Goal: Navigation & Orientation: Find specific page/section

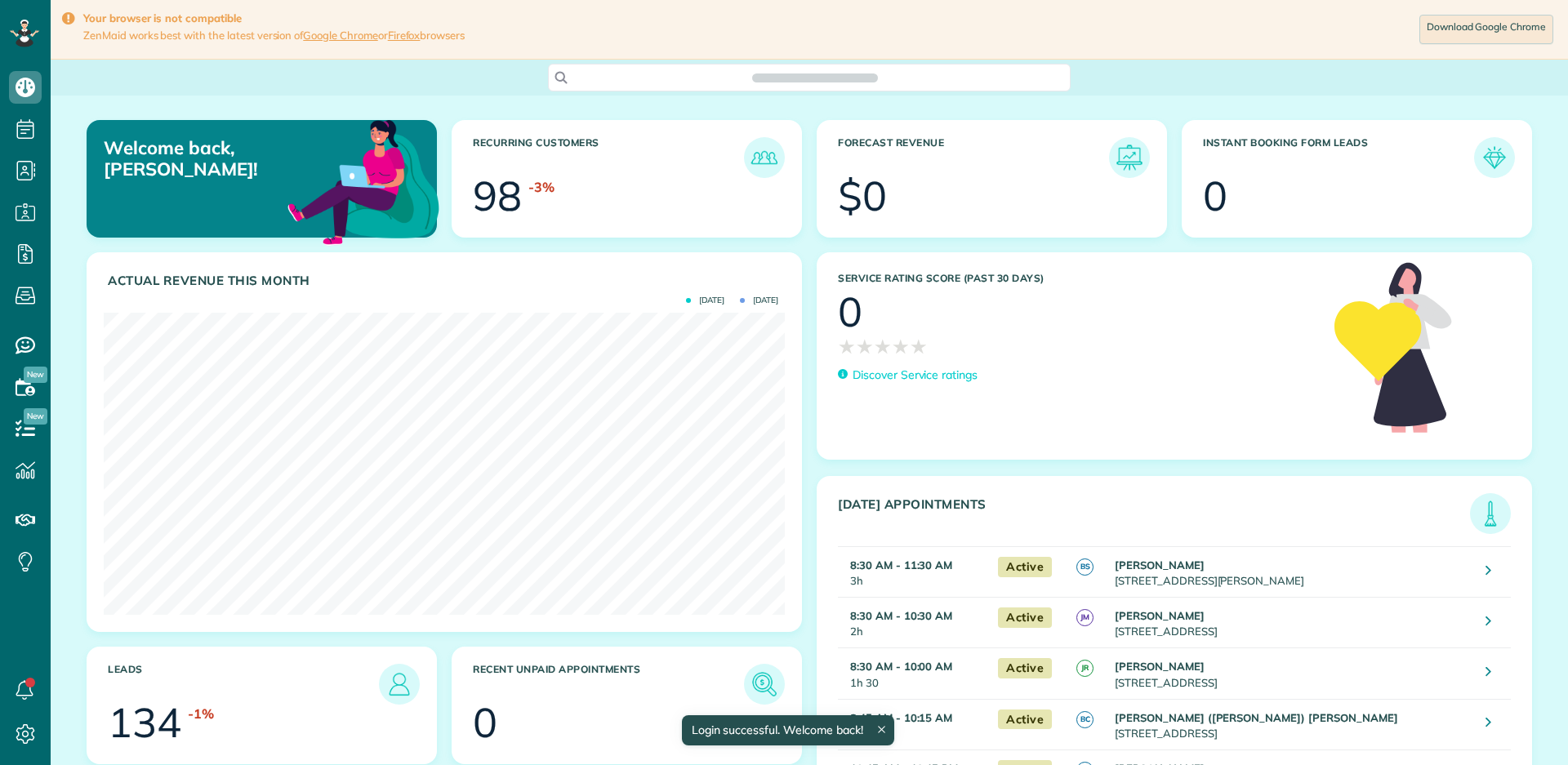
scroll to position [302, 681]
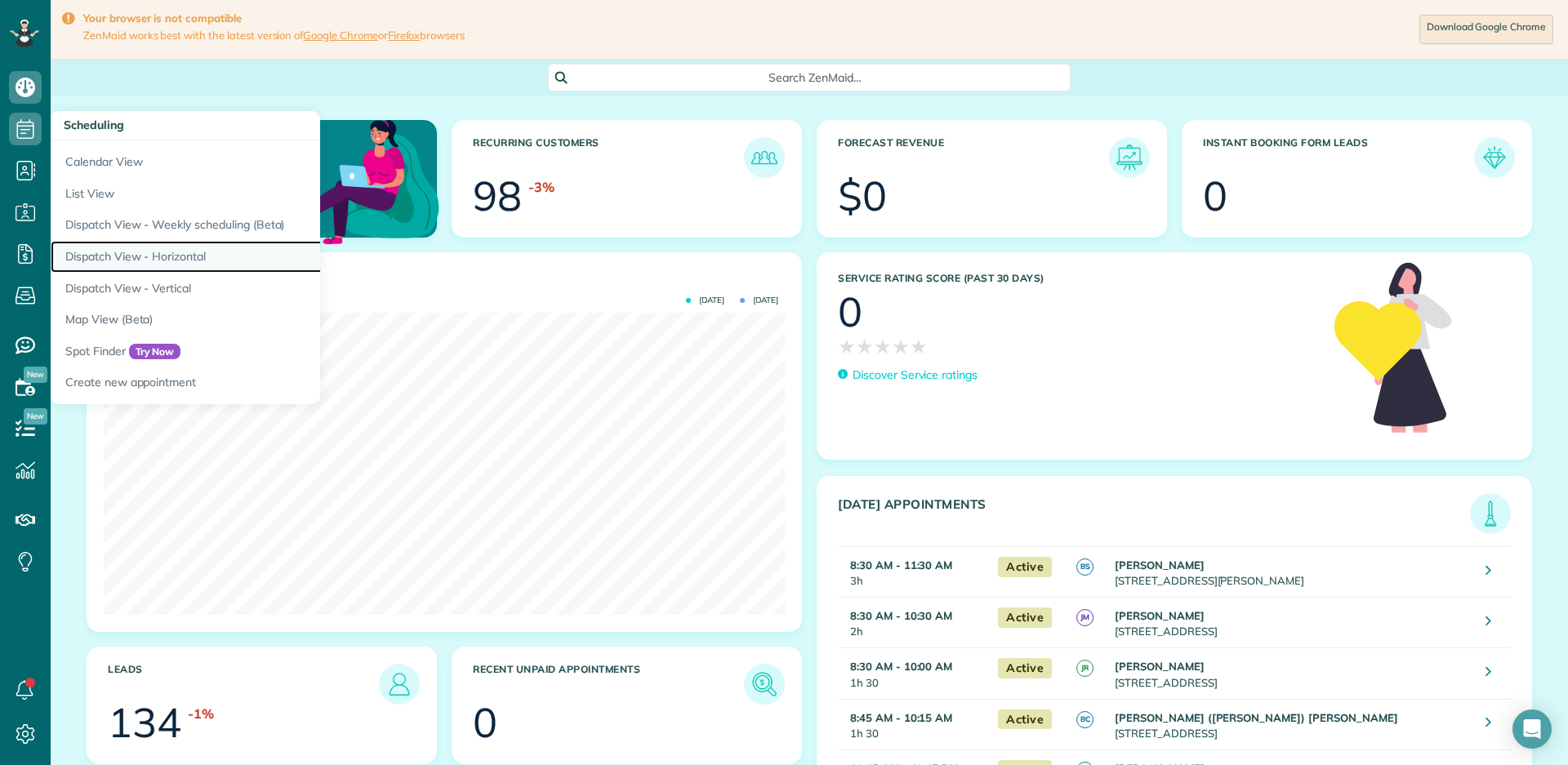
click at [154, 248] on link "Dispatch View - Horizontal" at bounding box center [255, 256] width 408 height 32
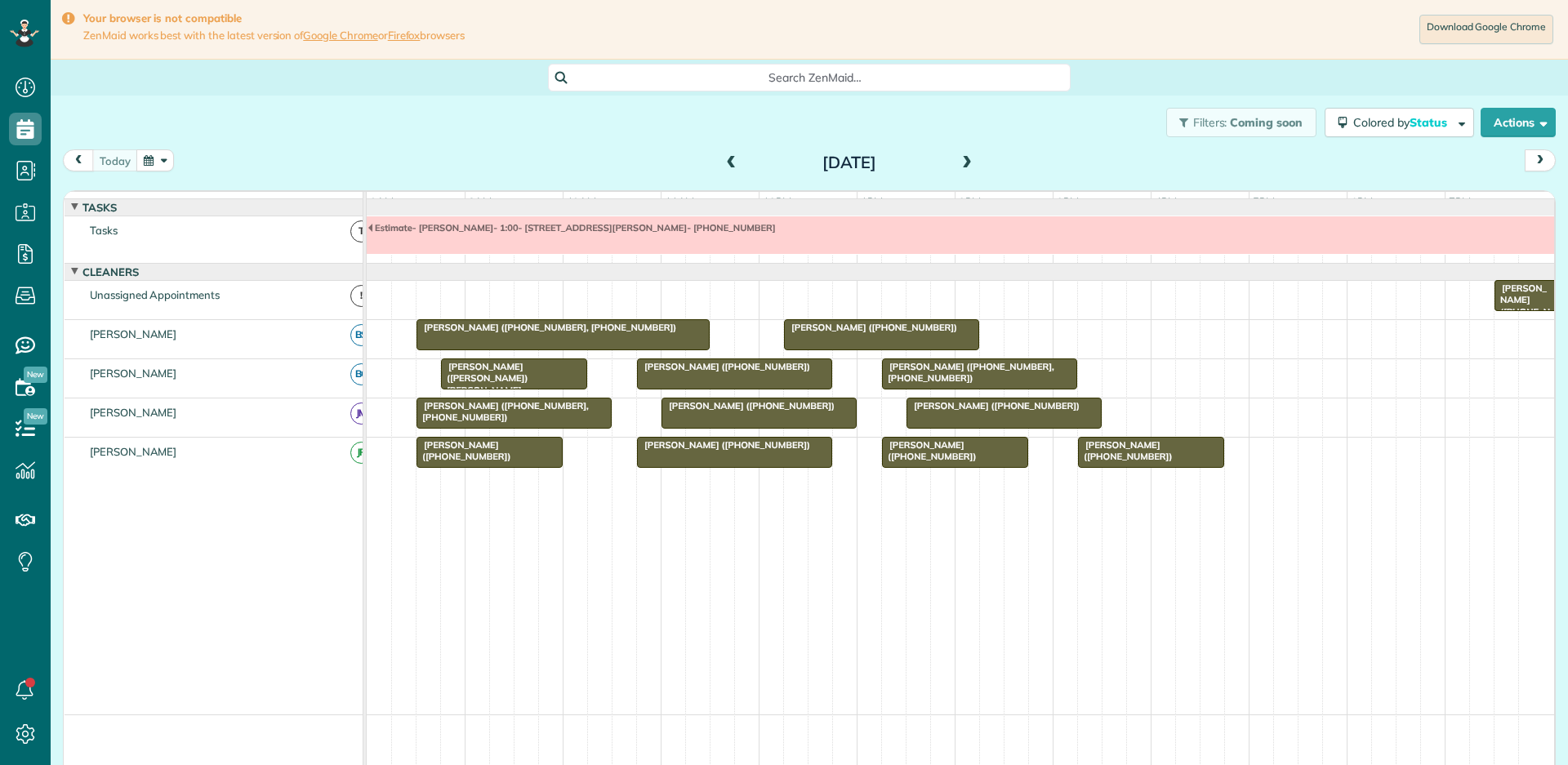
scroll to position [7, 7]
click at [728, 165] on span at bounding box center [732, 164] width 18 height 15
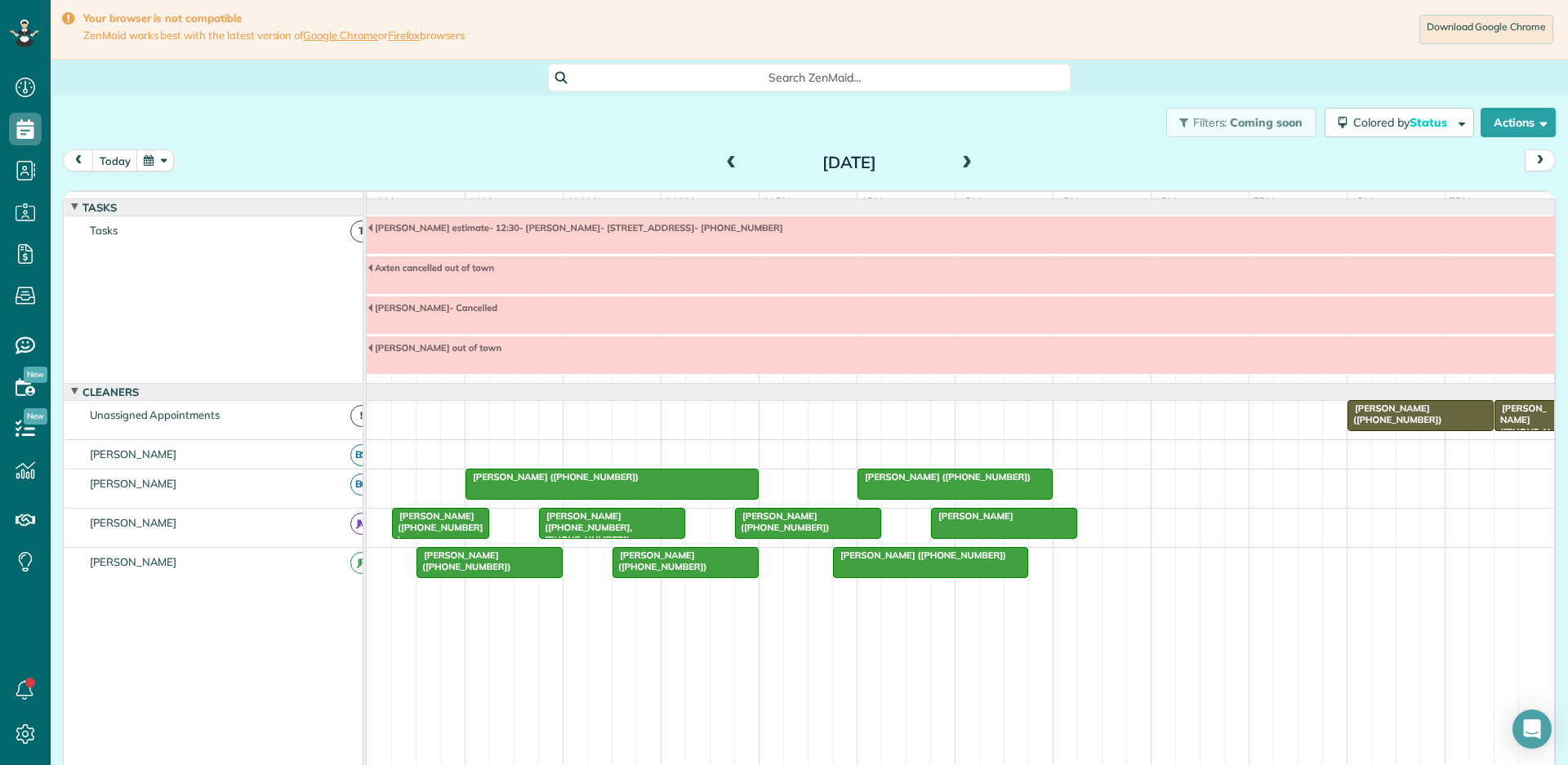
click at [963, 157] on span at bounding box center [967, 164] width 18 height 15
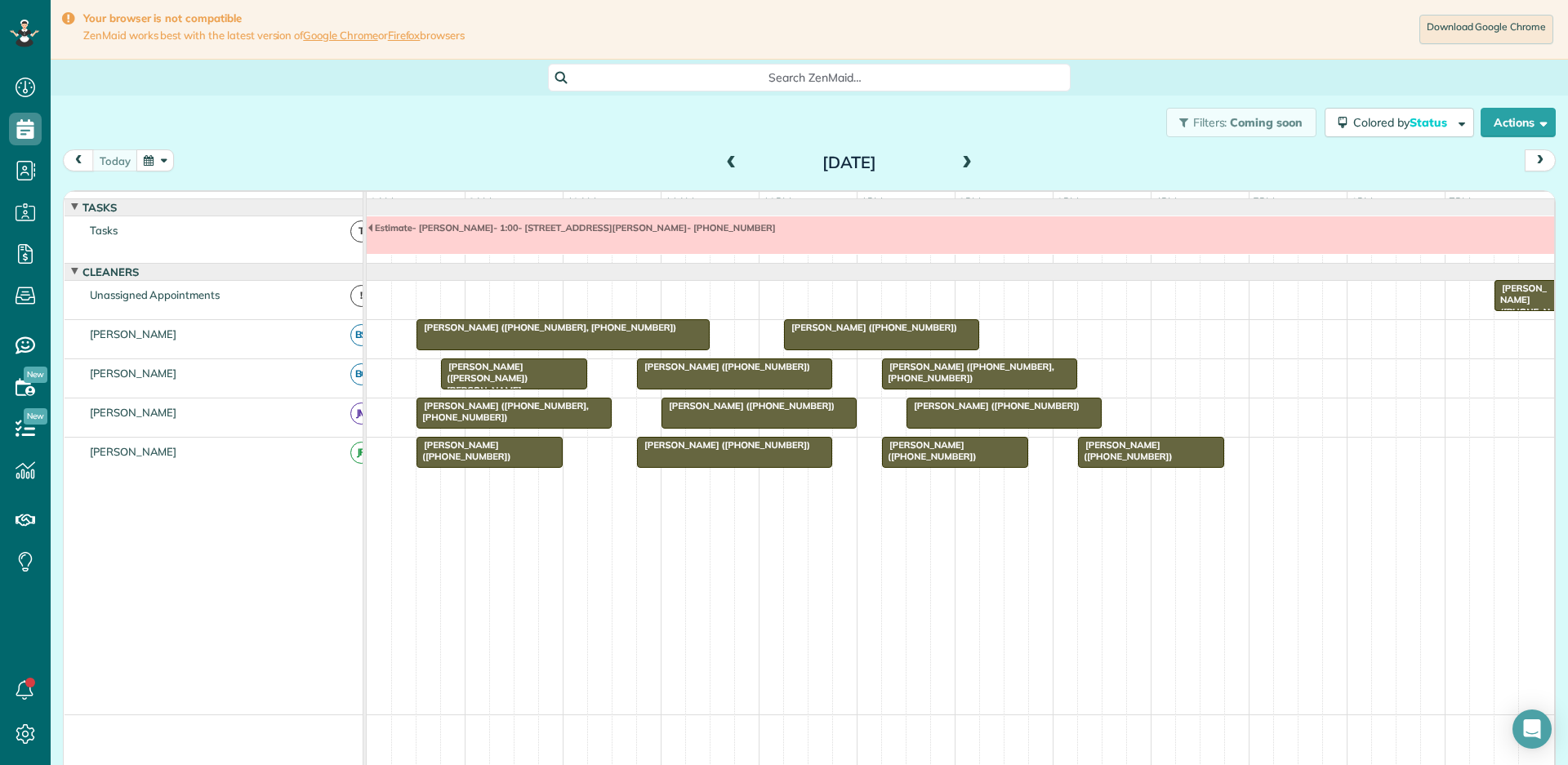
click at [729, 157] on span at bounding box center [732, 164] width 18 height 15
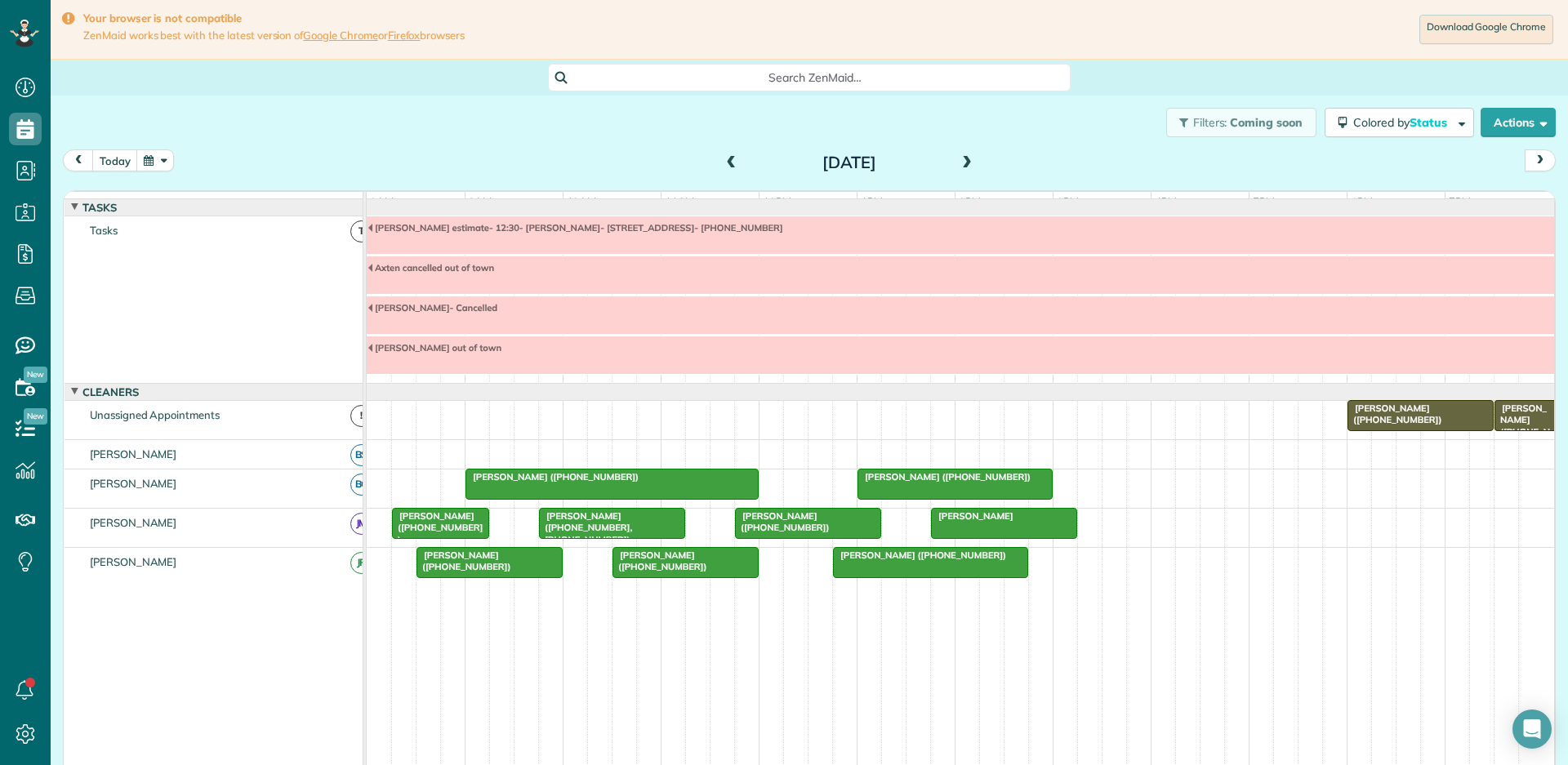
click at [964, 163] on span at bounding box center [967, 164] width 18 height 15
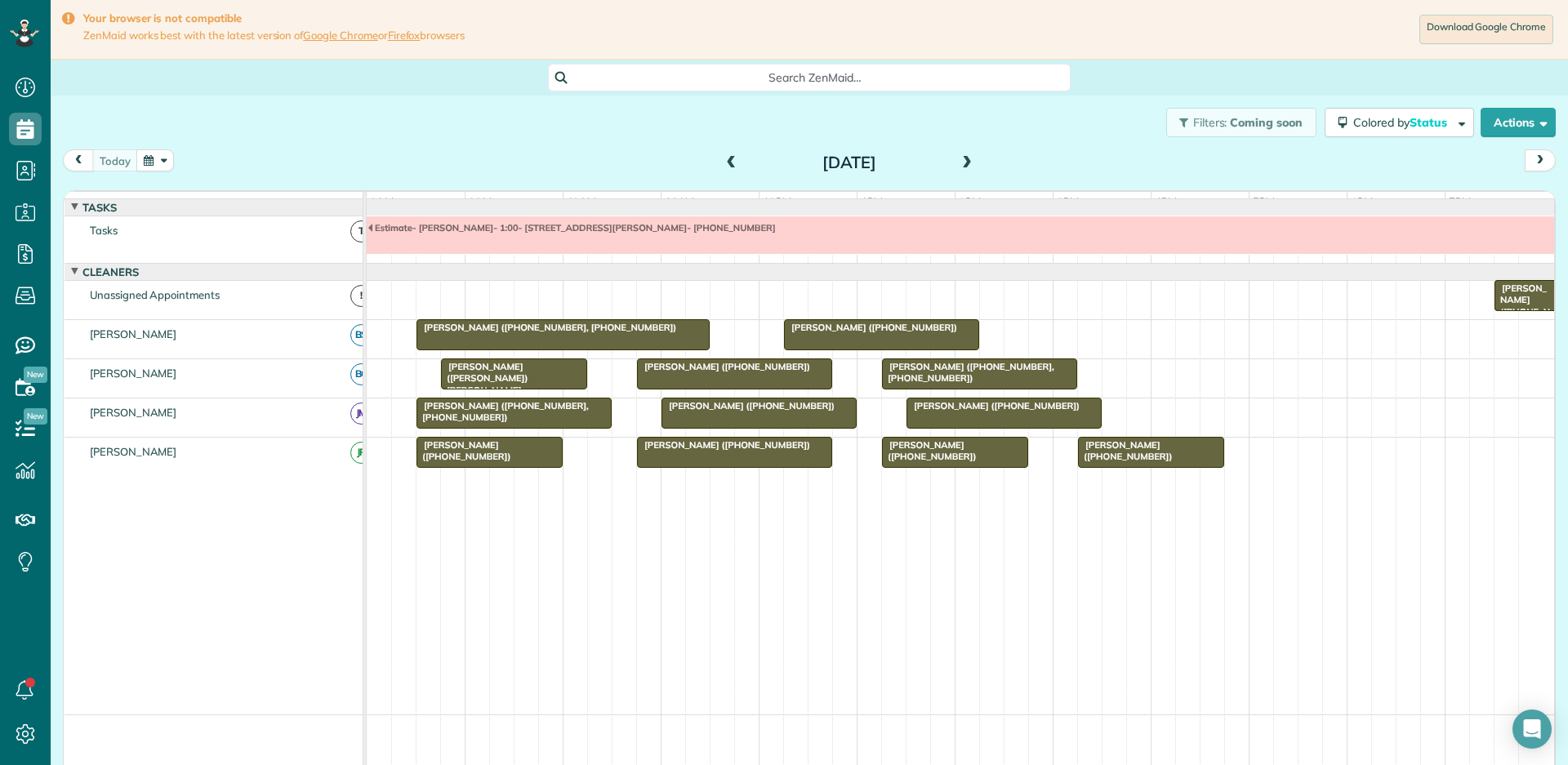
click at [964, 163] on span at bounding box center [967, 164] width 18 height 15
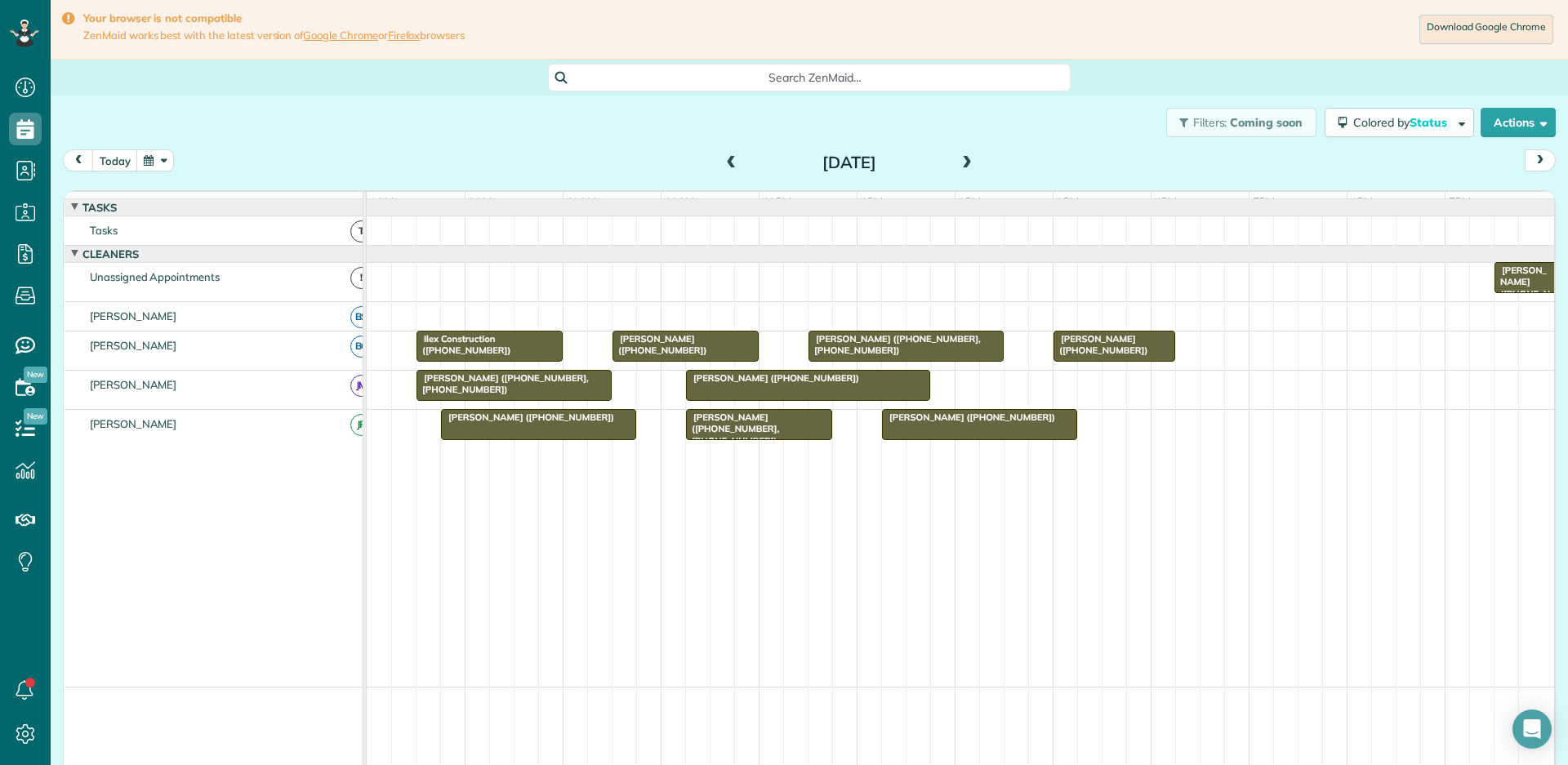
click at [738, 162] on span at bounding box center [732, 164] width 18 height 15
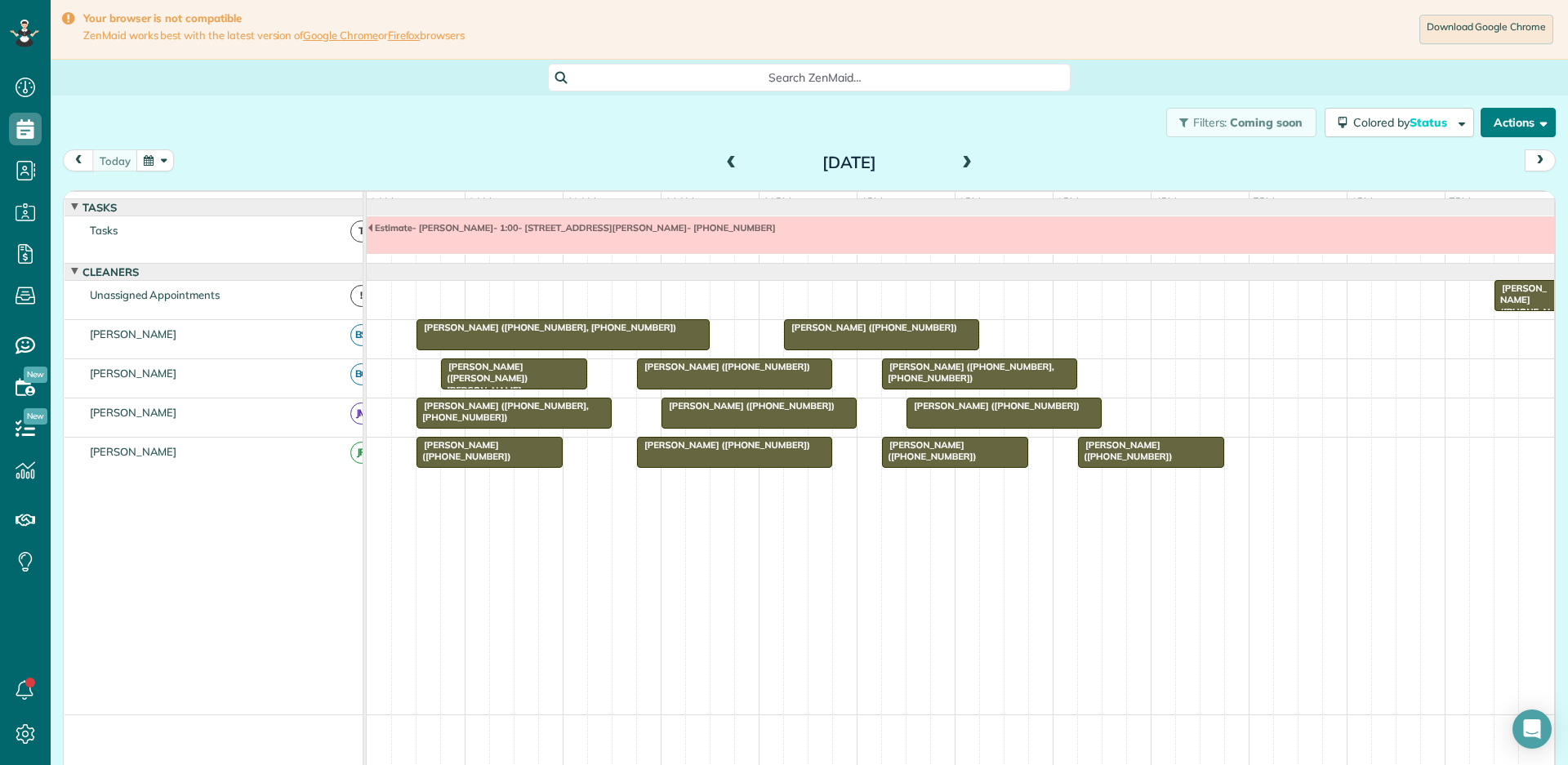
click at [1504, 113] on button "Actions" at bounding box center [1518, 123] width 75 height 29
